Goal: Complete application form

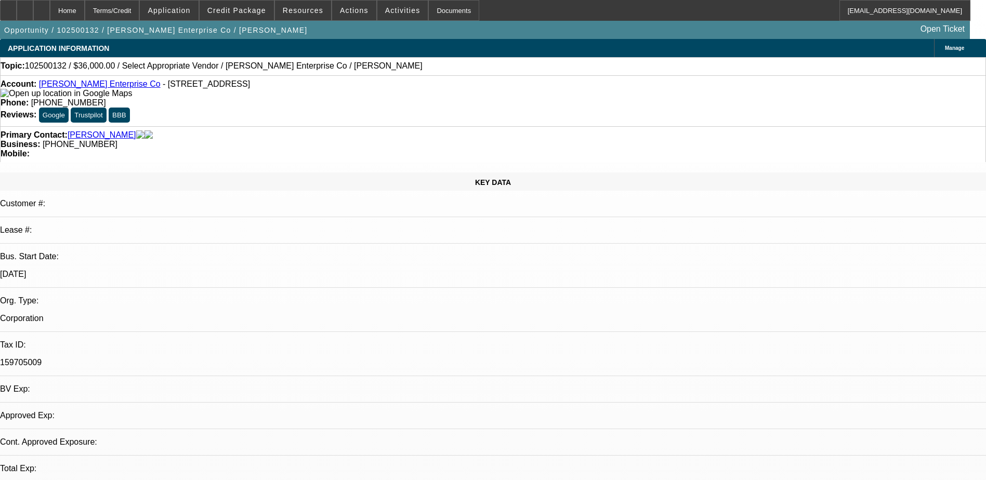
select select "0"
select select "2"
select select "0.1"
select select "1"
select select "2"
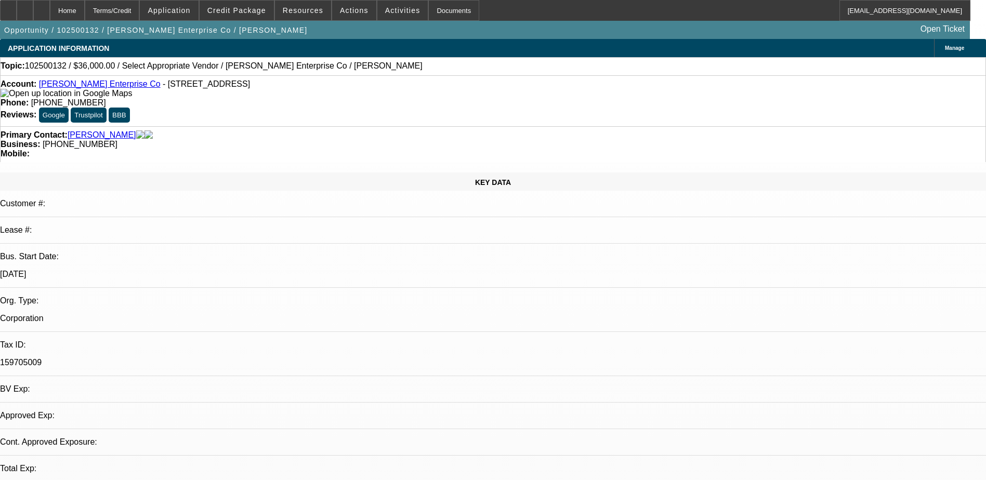
select select "4"
click at [255, 16] on span at bounding box center [237, 10] width 74 height 25
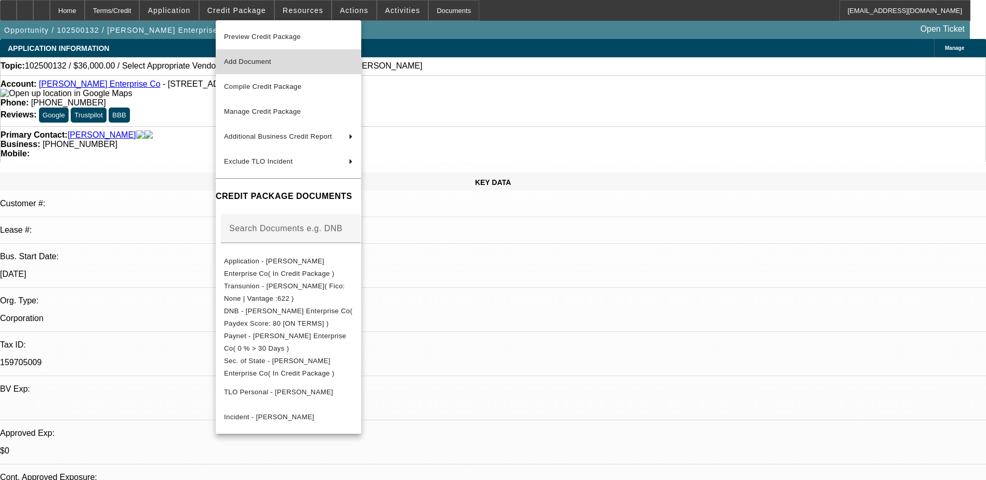
click at [265, 61] on span "Add Document" at bounding box center [247, 62] width 47 height 8
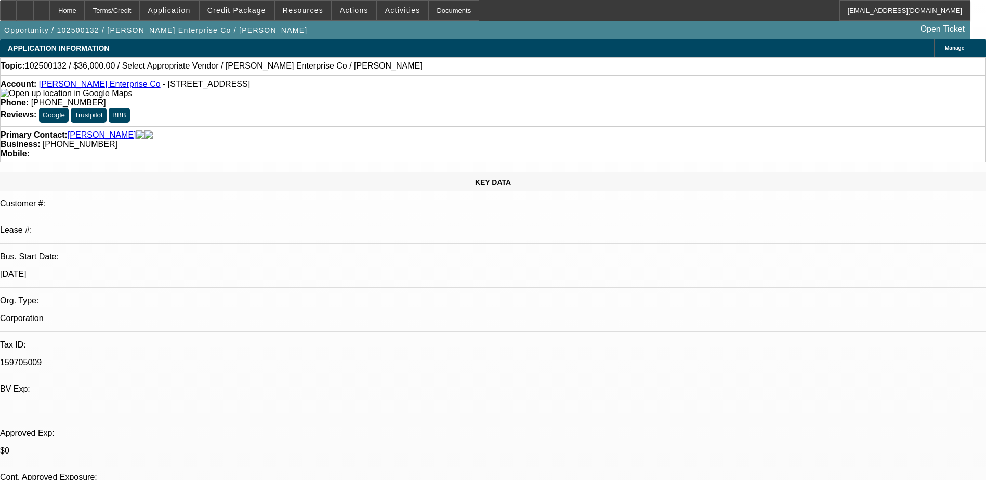
click at [480, 93] on div "Account: Granger Enterprise Co - 2015 Edgely Rd, Levittown, PA 19057 Phone: (26…" at bounding box center [493, 100] width 986 height 51
click at [42, 7] on icon at bounding box center [42, 7] width 0 height 0
select select "0"
select select "2"
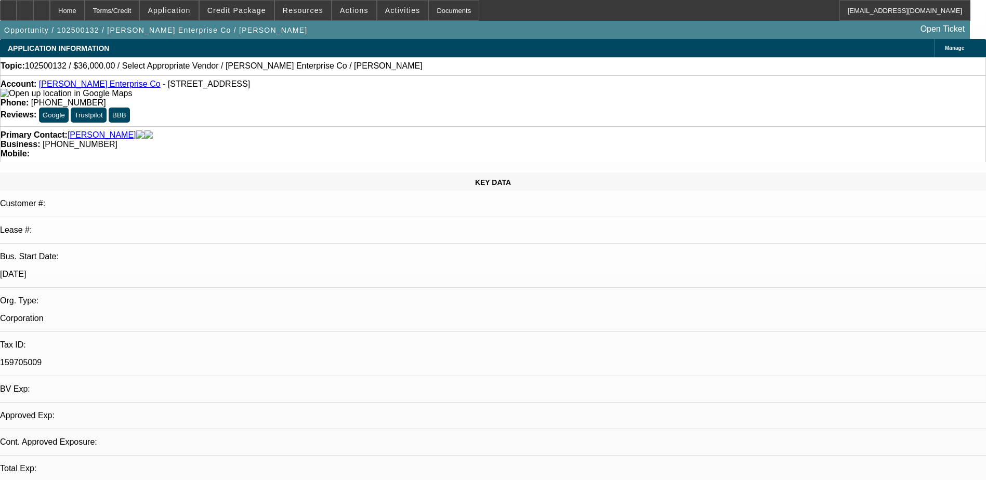
select select "0.1"
select select "4"
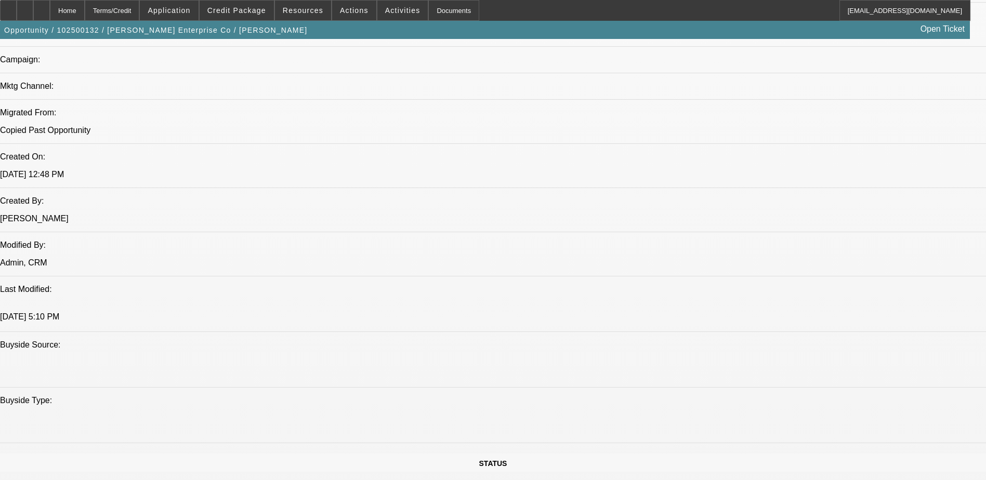
scroll to position [520, 0]
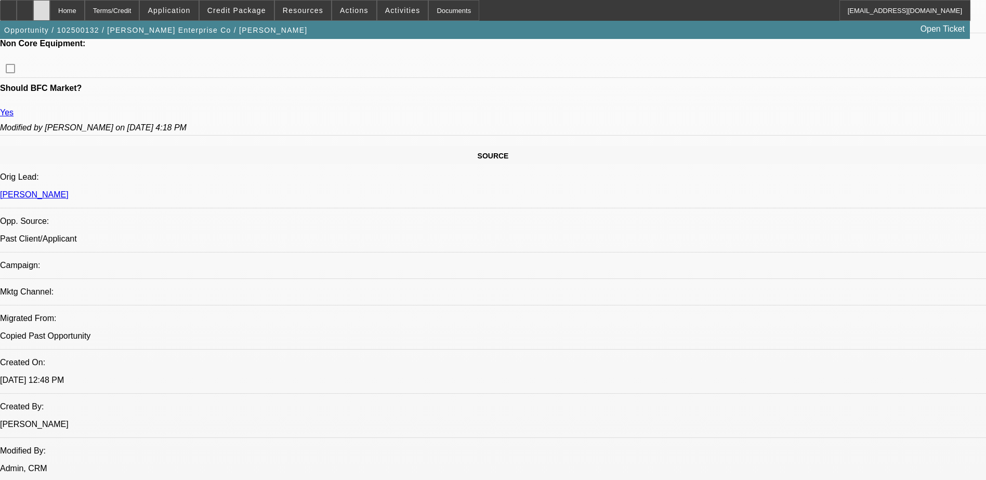
click at [50, 12] on div at bounding box center [41, 10] width 17 height 21
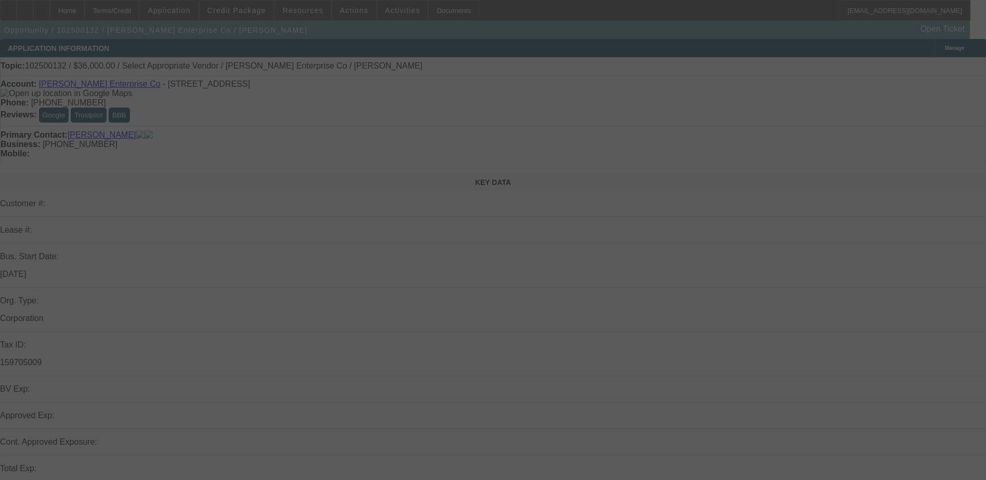
select select "0"
select select "2"
select select "0.1"
select select "4"
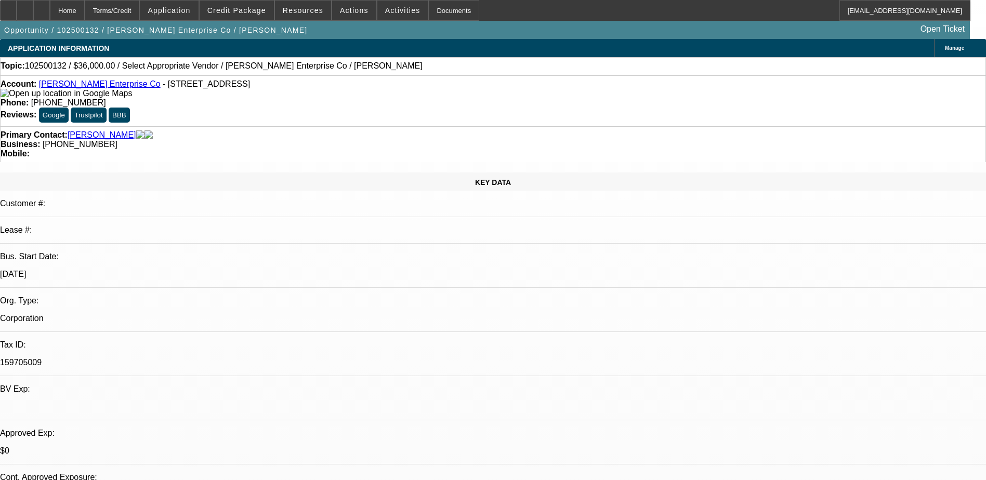
click at [308, 92] on div "Account: Granger Enterprise Co - 2015 Edgely Rd, Levittown, PA 19057" at bounding box center [493, 89] width 985 height 19
